Goal: Task Accomplishment & Management: Manage account settings

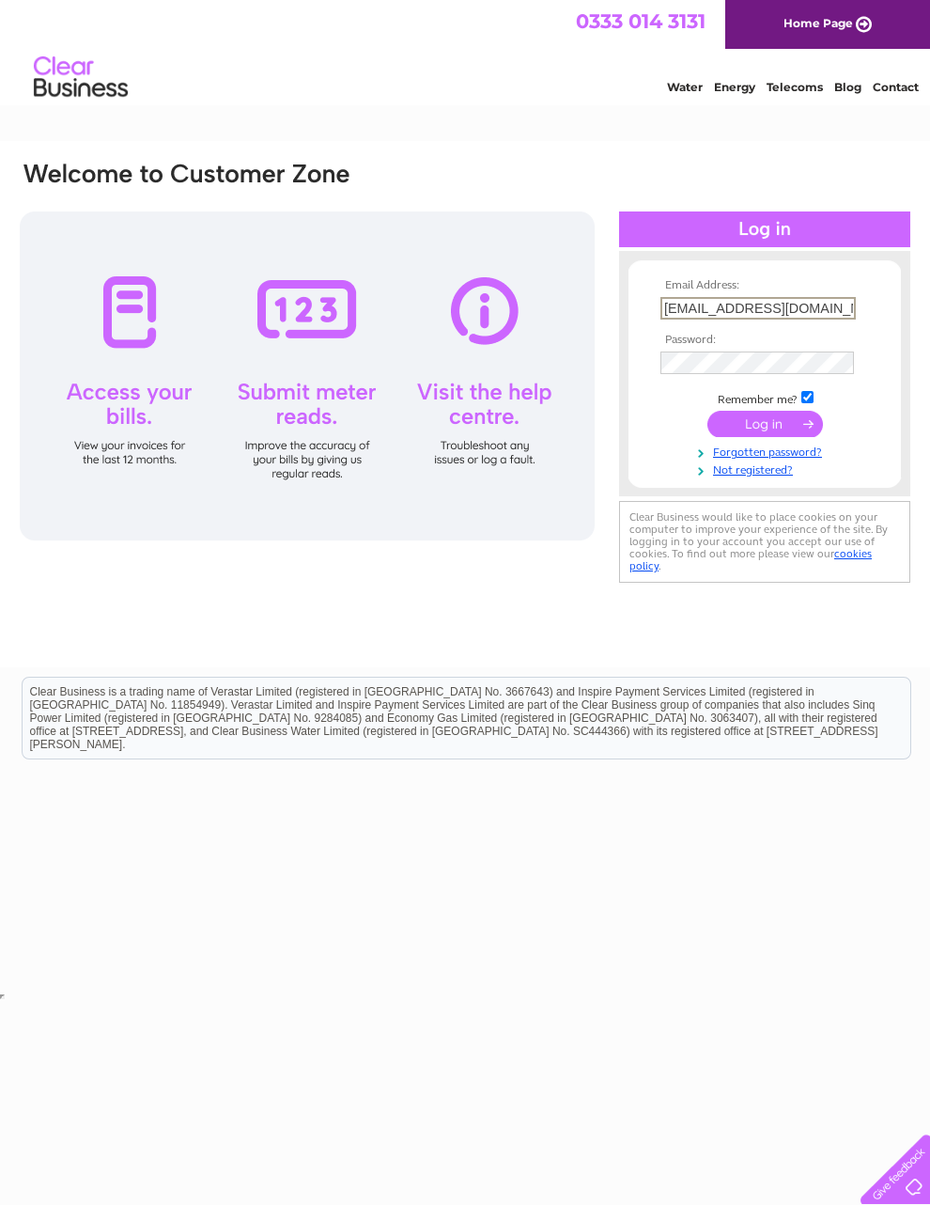
type input "[EMAIL_ADDRESS][DOMAIN_NAME]"
click at [779, 422] on input "submit" at bounding box center [765, 424] width 116 height 26
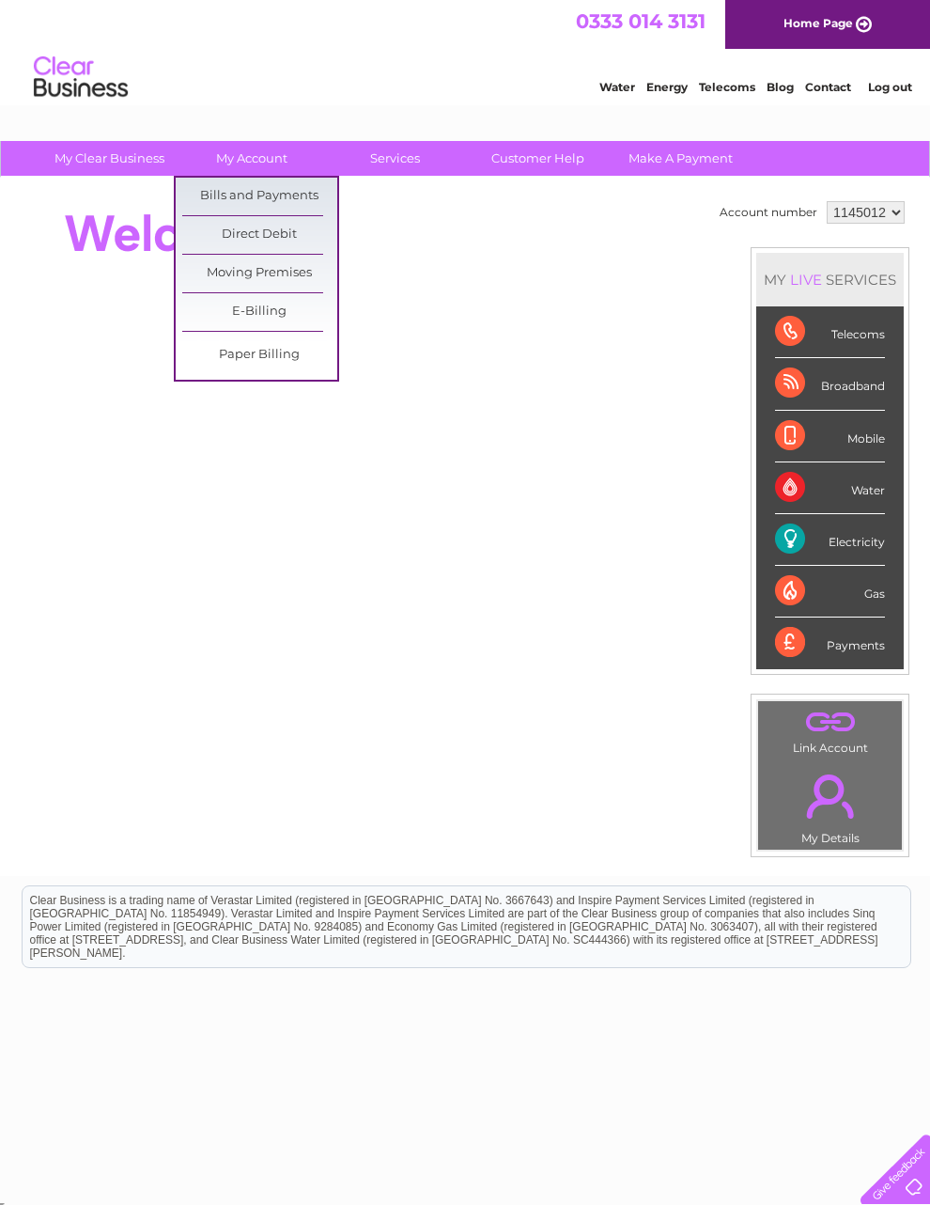
click at [322, 197] on link "Bills and Payments" at bounding box center [259, 197] width 155 height 38
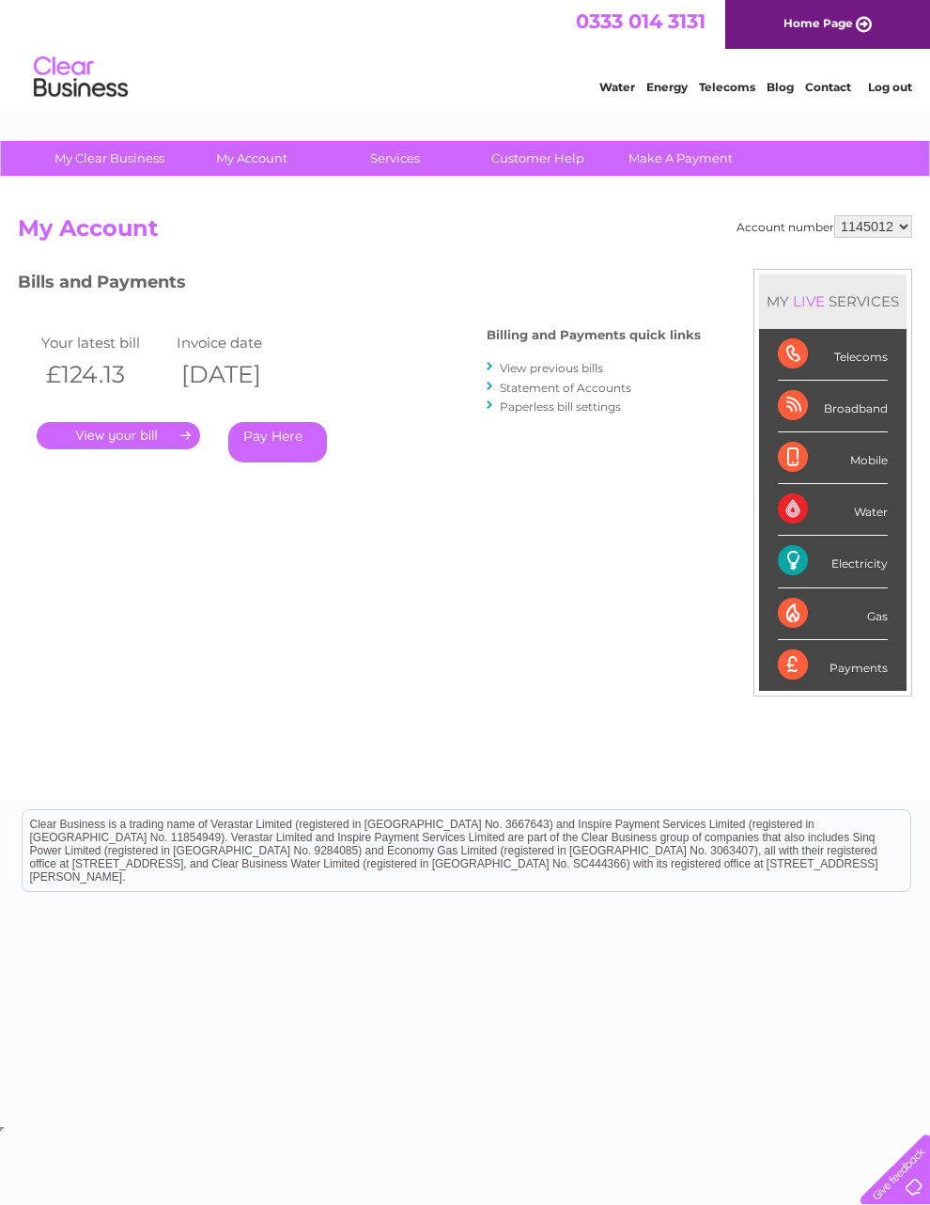
click at [140, 424] on link "." at bounding box center [118, 435] width 163 height 27
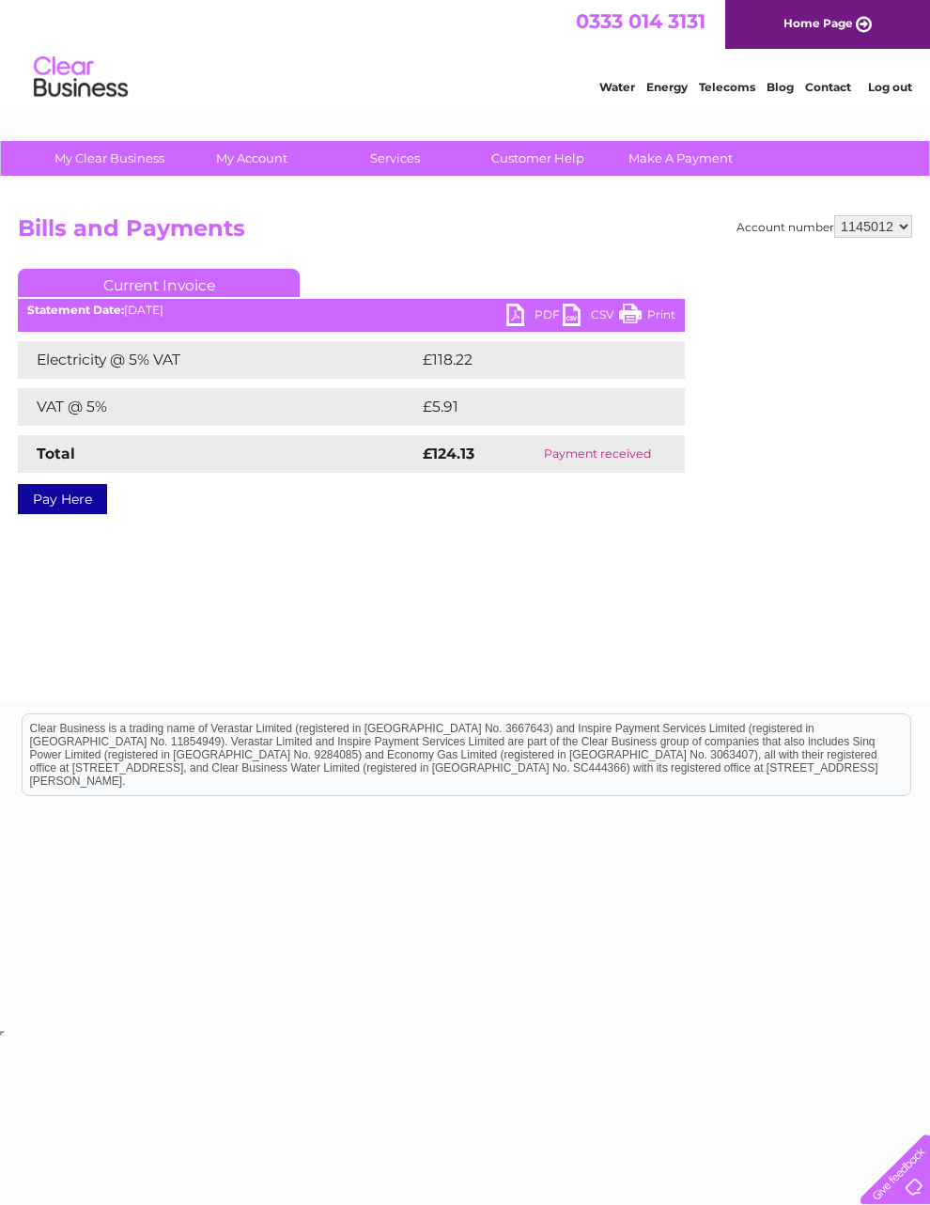
click at [512, 317] on link "PDF" at bounding box center [534, 316] width 56 height 27
